Goal: Find specific page/section: Locate a particular part of the current website

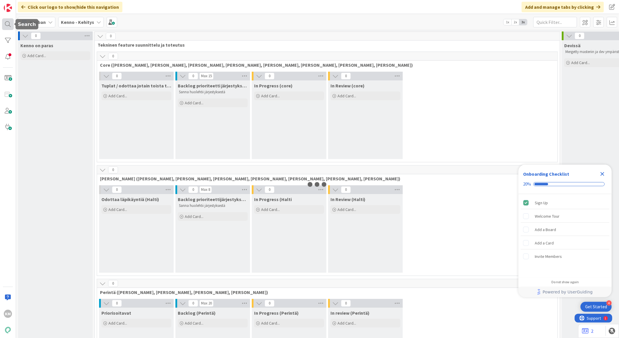
click at [7, 25] on div at bounding box center [8, 24] width 12 height 12
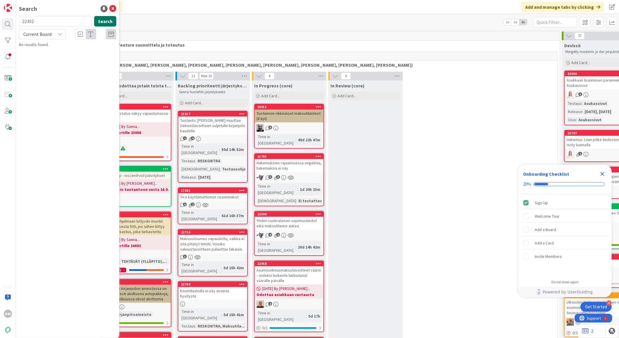
type input "22302"
click at [100, 21] on button "Search" at bounding box center [105, 21] width 22 height 10
click at [62, 60] on p "Ason asukassivujen irtisanomisella sopimuksen valinta ei näy, jos tilinumeroa e…" at bounding box center [71, 57] width 89 height 18
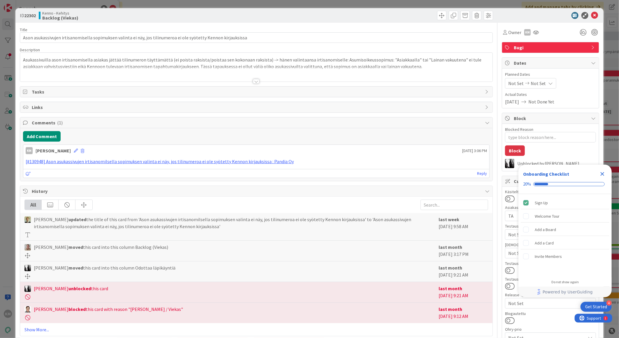
type textarea "x"
click at [602, 174] on icon "Close Checklist" at bounding box center [602, 174] width 4 height 4
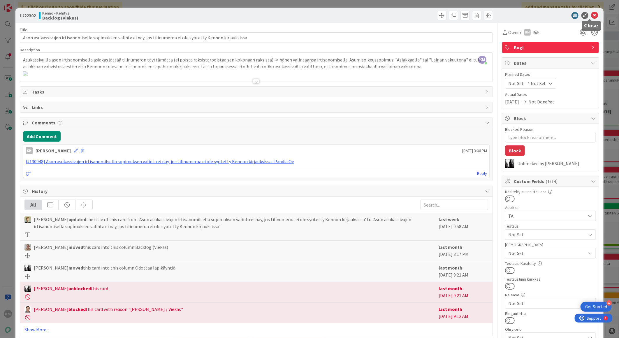
click at [591, 15] on icon at bounding box center [594, 15] width 7 height 7
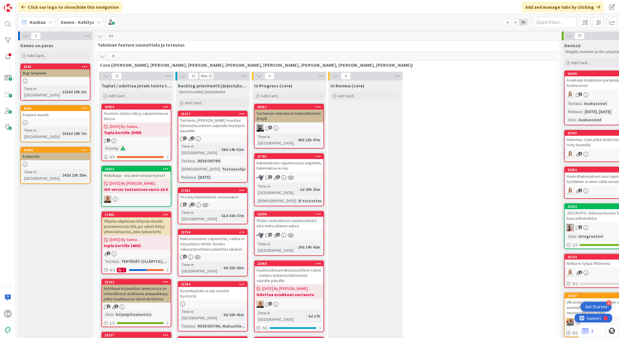
click at [54, 23] on div "Kanban" at bounding box center [37, 22] width 38 height 10
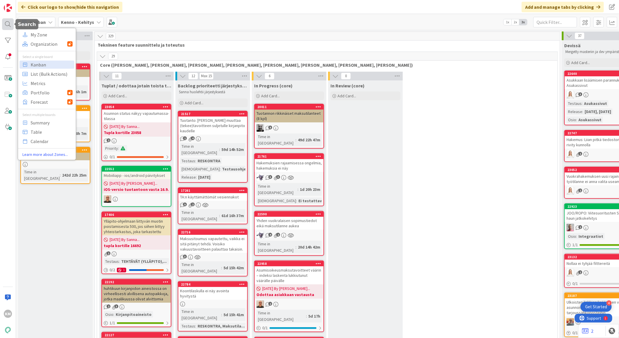
click at [6, 23] on div at bounding box center [8, 24] width 12 height 12
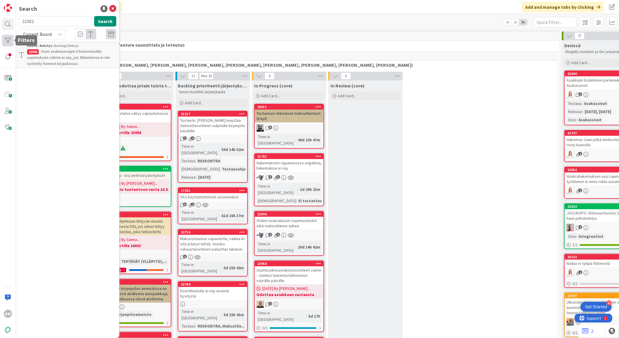
click at [8, 42] on div at bounding box center [8, 41] width 12 height 12
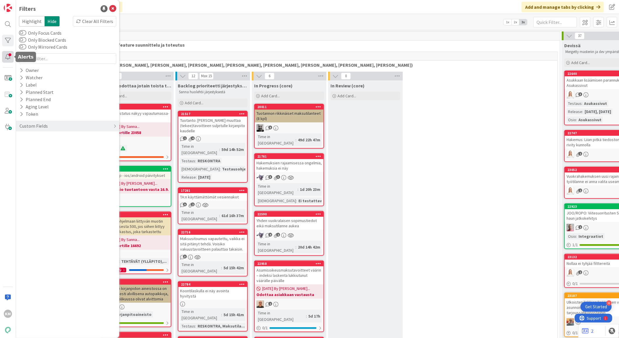
click at [8, 52] on div at bounding box center [8, 57] width 12 height 12
